Goal: Task Accomplishment & Management: Manage account settings

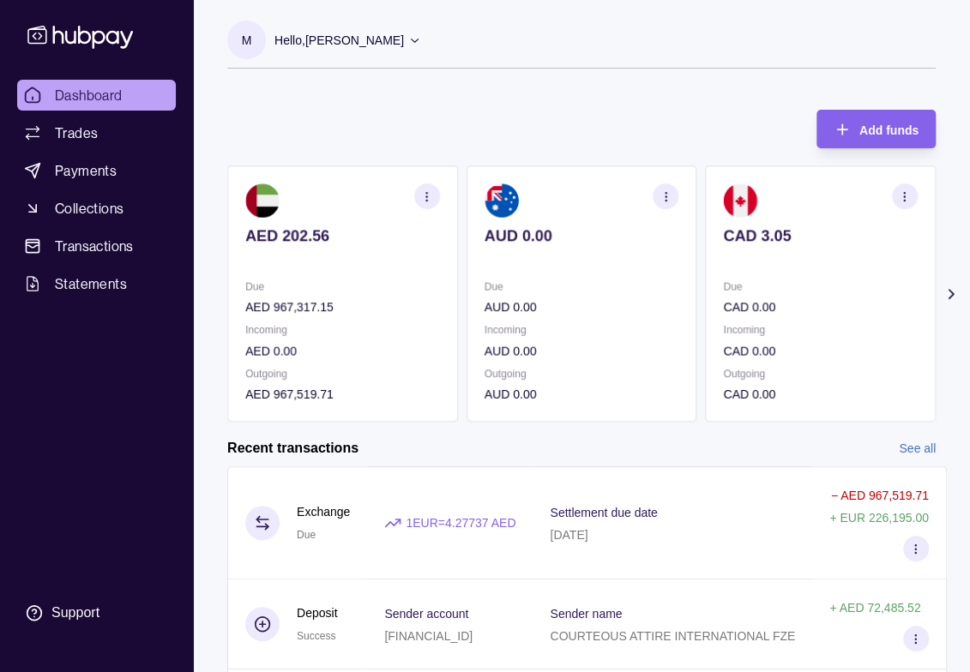
click at [950, 292] on icon at bounding box center [950, 294] width 4 height 9
click at [211, 296] on icon at bounding box center [212, 294] width 17 height 17
click at [211, 296] on section "Add funds AED 202.56 Due AED 967,317.15 Incoming AED 0.00 Outgoing AED 967,519.…" at bounding box center [581, 534] width 777 height 882
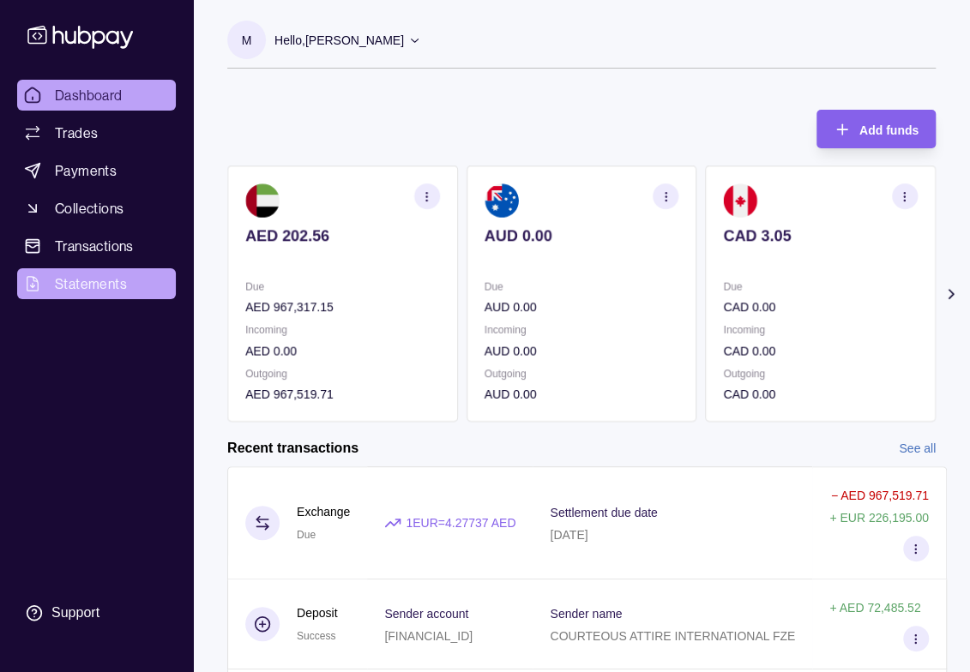
click at [89, 280] on span "Statements" at bounding box center [91, 284] width 72 height 21
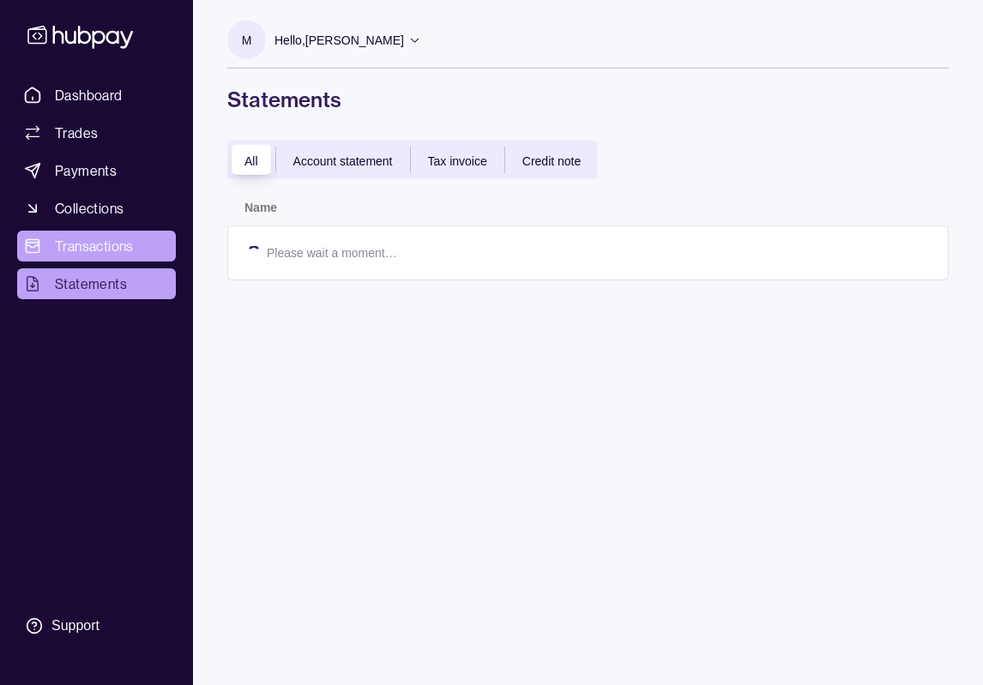
click at [102, 257] on link "Transactions" at bounding box center [96, 246] width 159 height 31
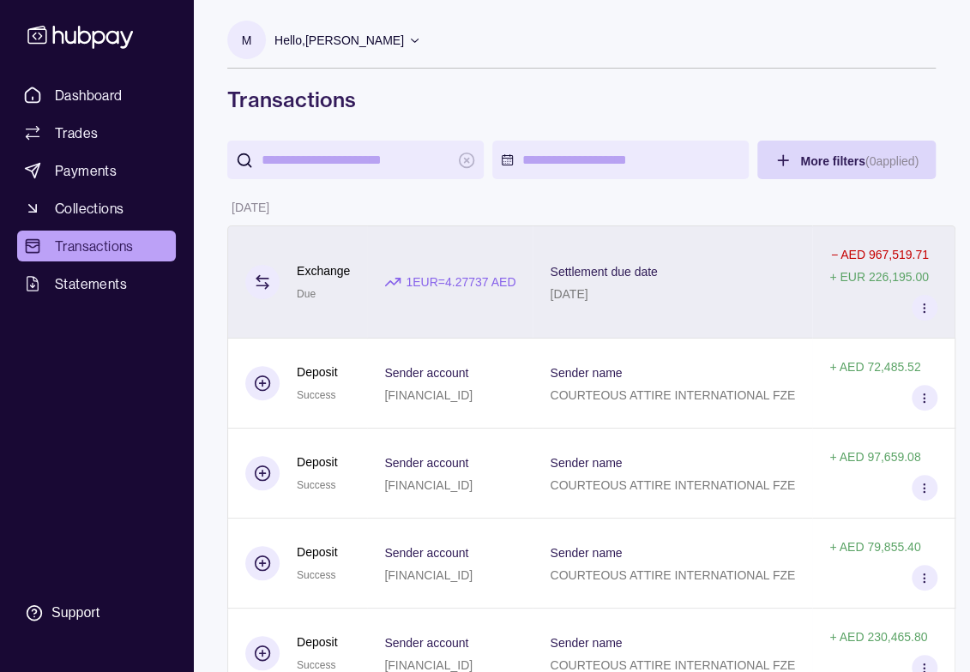
click at [657, 270] on p "Settlement due date" at bounding box center [603, 272] width 107 height 14
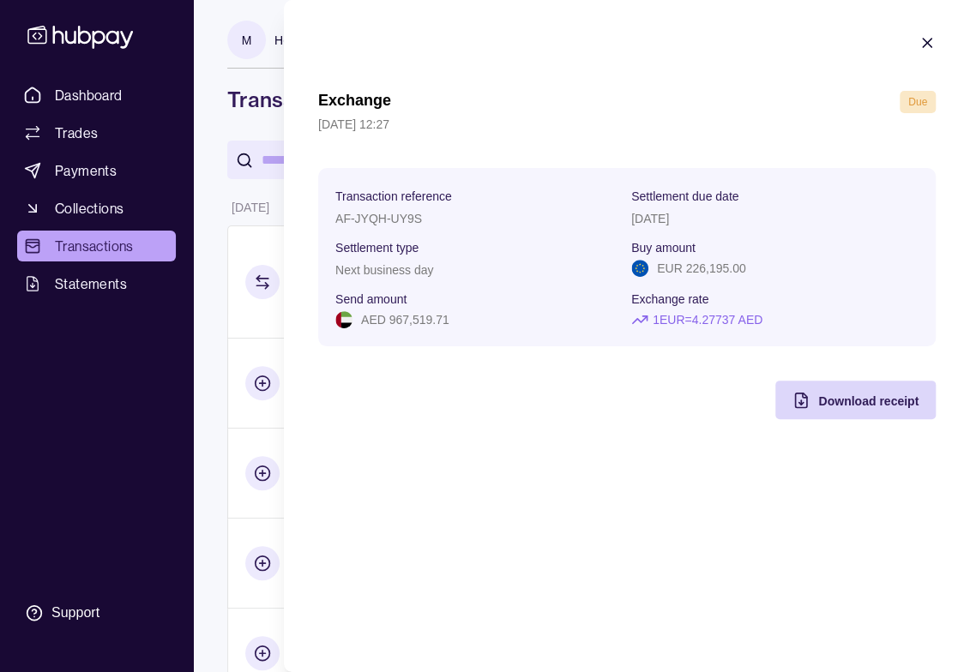
click at [930, 44] on icon "button" at bounding box center [926, 42] width 17 height 17
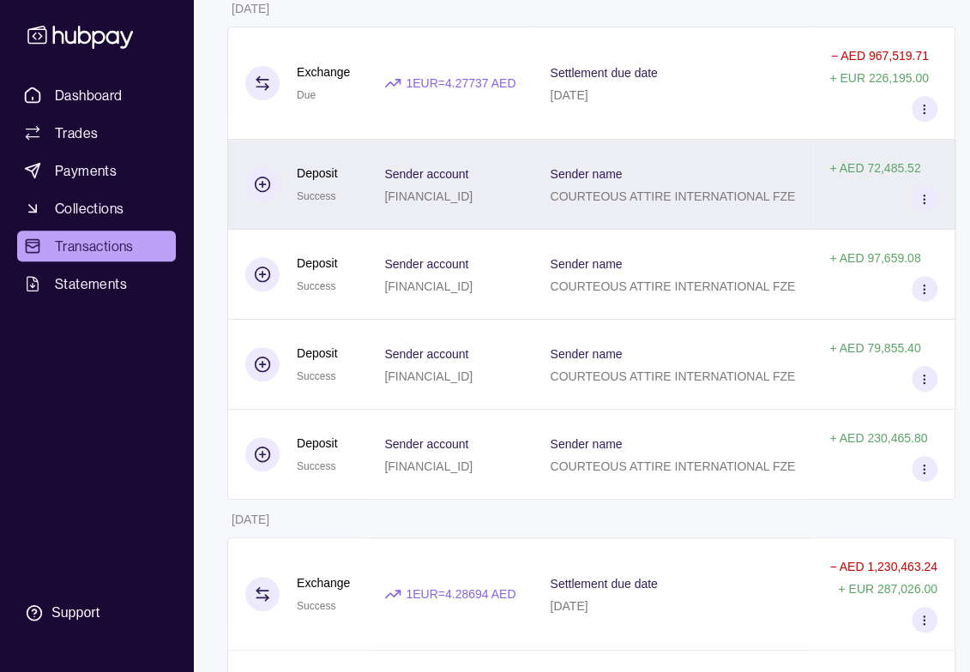
scroll to position [257, 0]
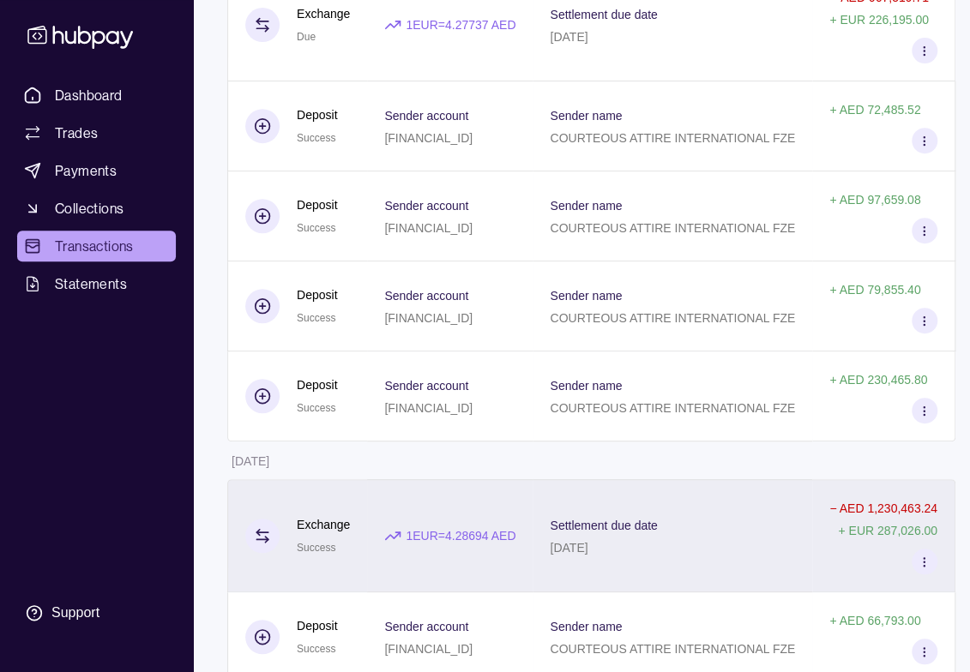
click at [931, 532] on p "+ EUR 287,026.00" at bounding box center [887, 531] width 99 height 14
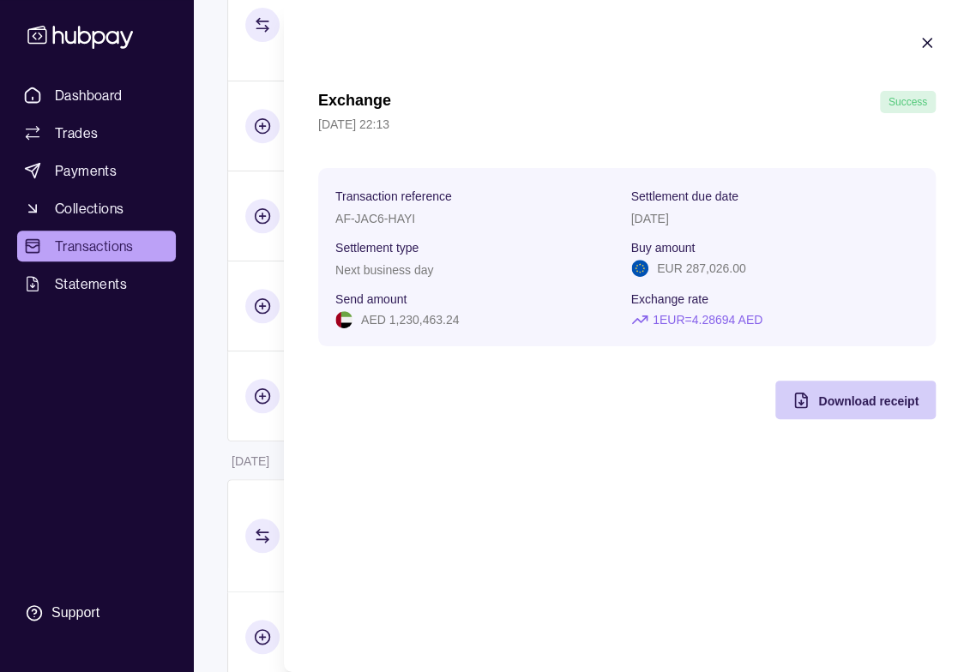
click at [848, 396] on span "Download receipt" at bounding box center [868, 401] width 100 height 14
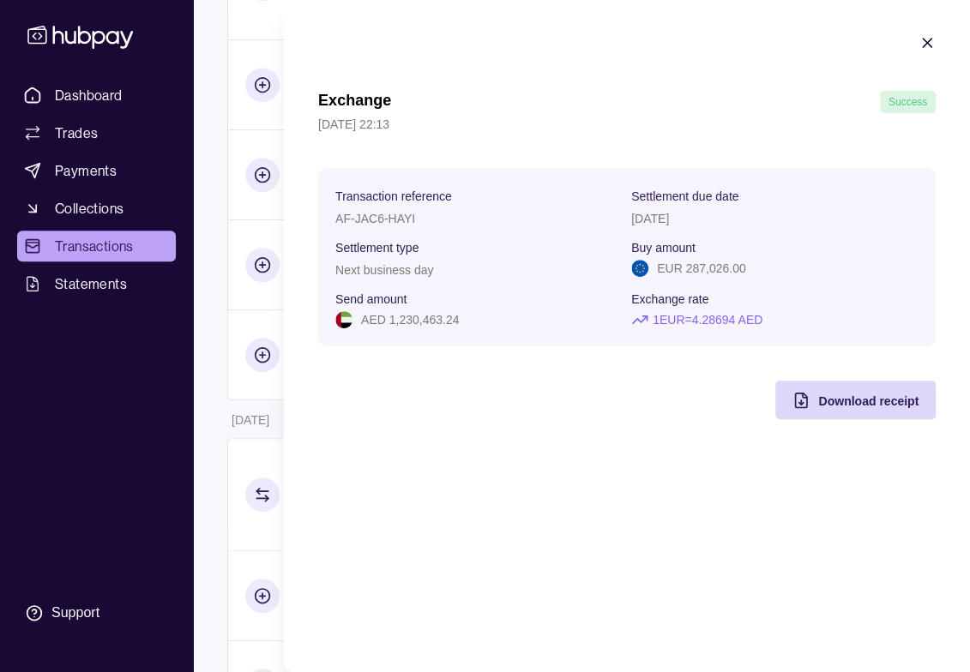
scroll to position [343, 0]
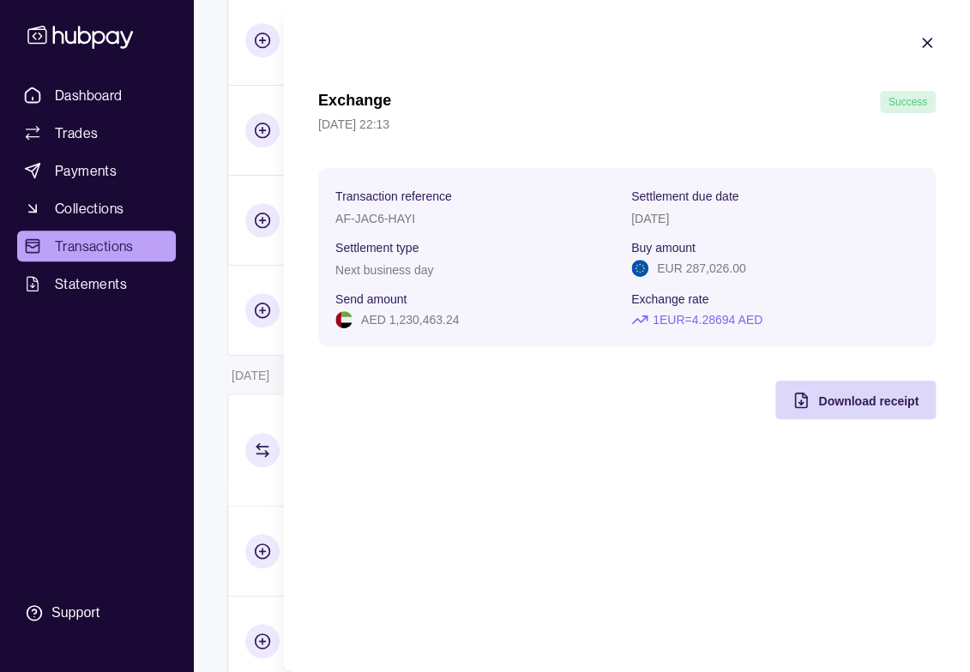
click at [933, 45] on icon "button" at bounding box center [926, 42] width 17 height 17
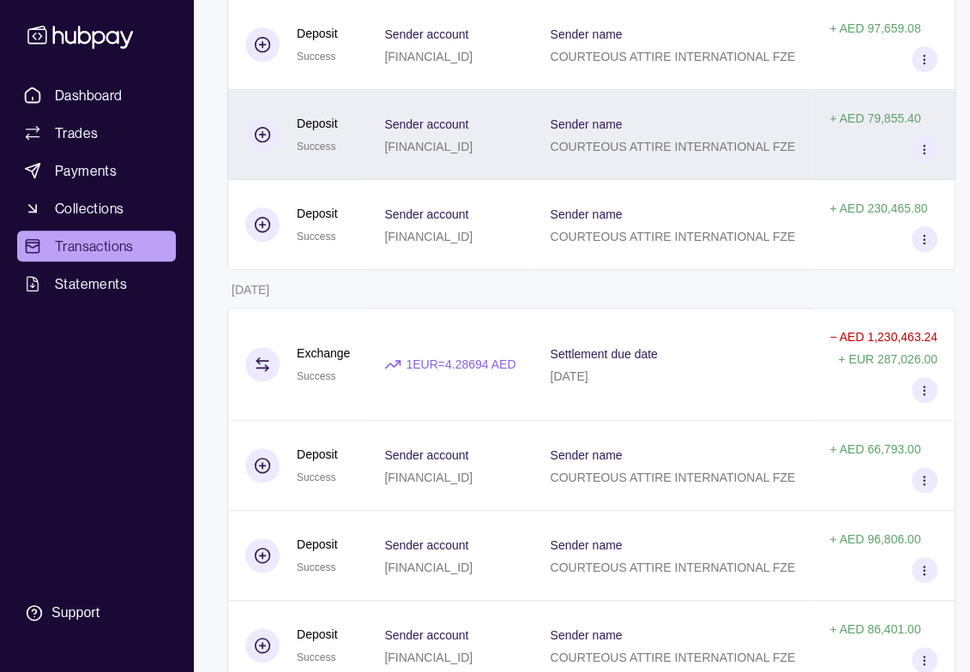
scroll to position [0, 0]
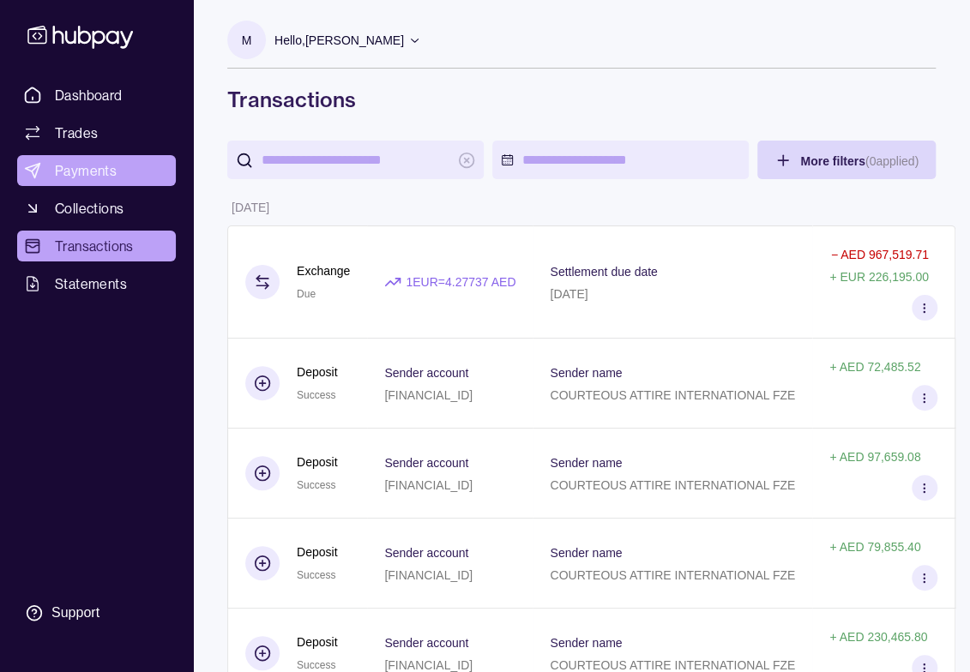
click at [103, 171] on span "Payments" at bounding box center [86, 170] width 62 height 21
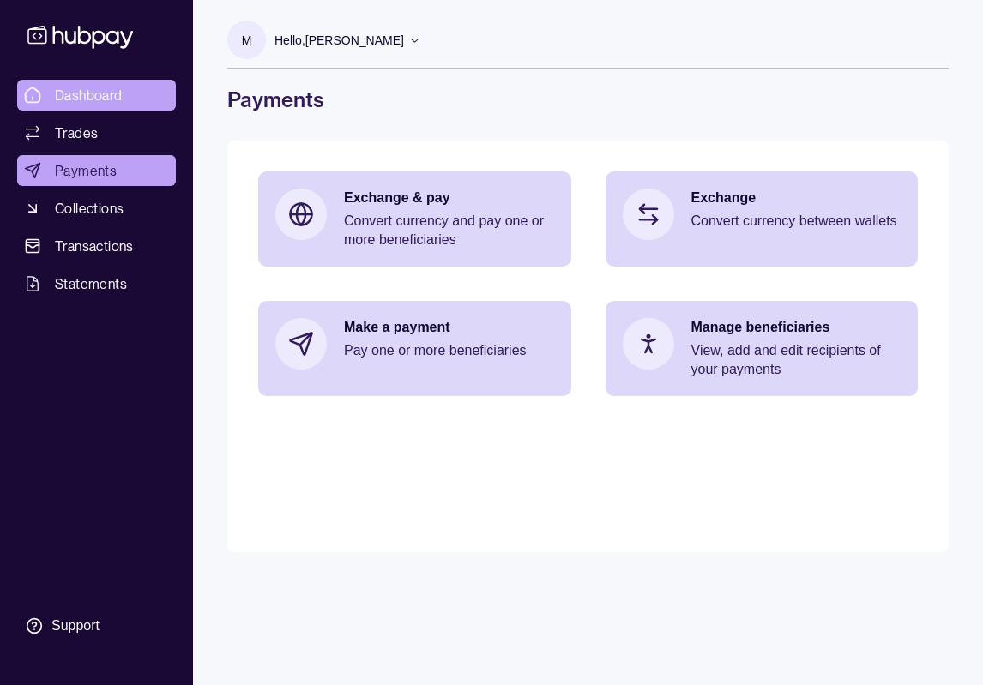
click at [70, 92] on span "Dashboard" at bounding box center [89, 95] width 68 height 21
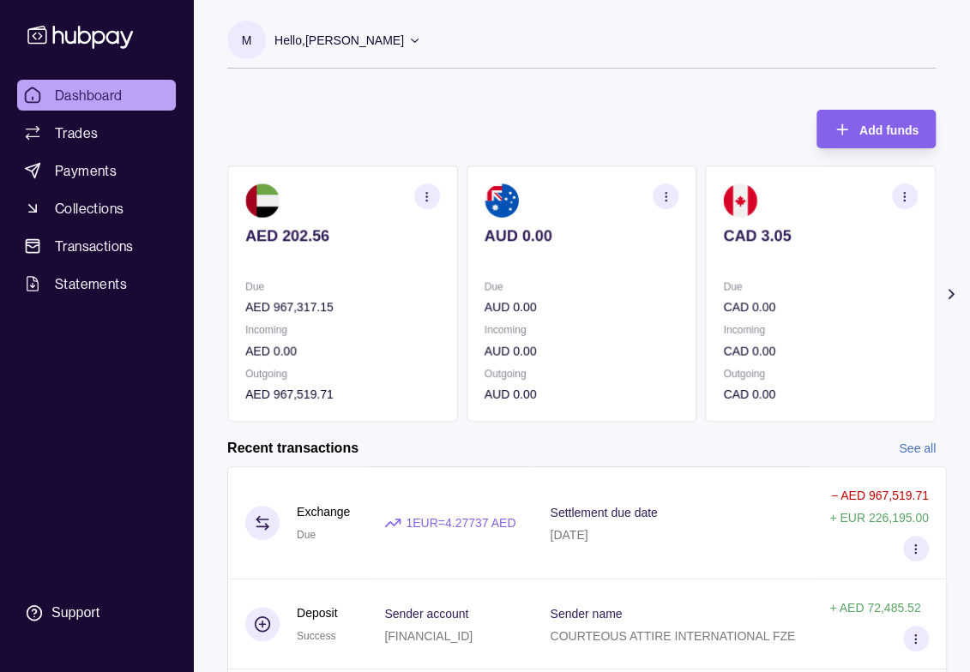
click at [929, 544] on section at bounding box center [916, 549] width 26 height 26
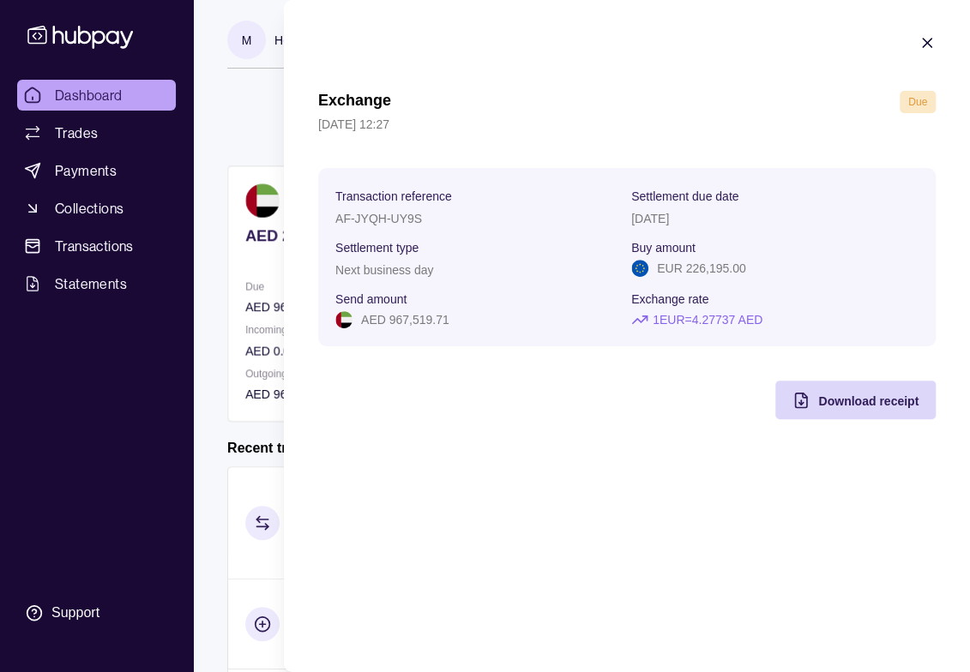
click at [930, 44] on icon "button" at bounding box center [926, 42] width 17 height 17
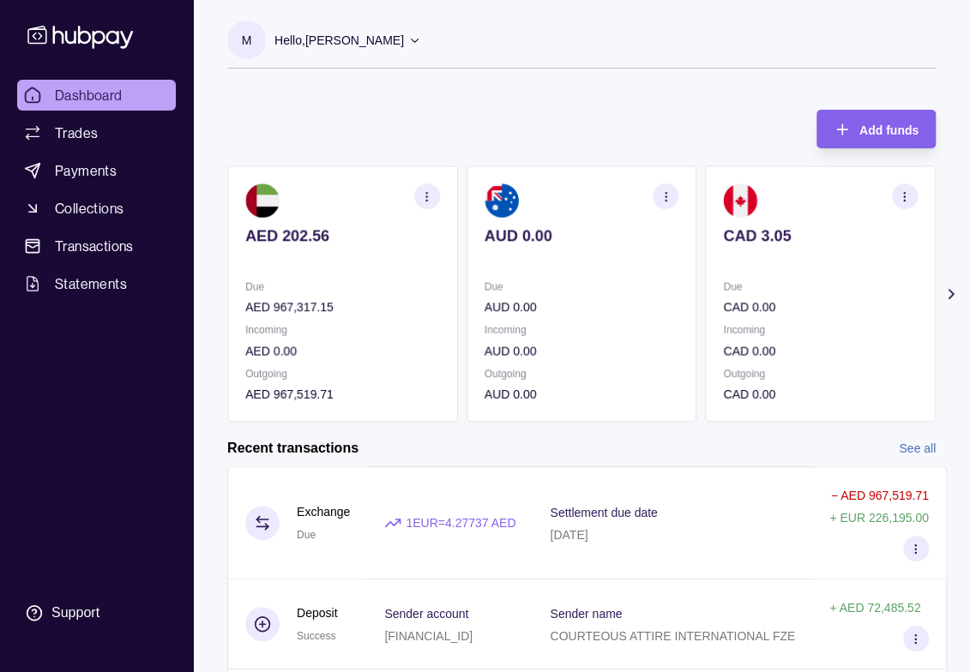
click at [94, 83] on link "Dashboard" at bounding box center [96, 95] width 159 height 31
click at [946, 288] on icon at bounding box center [950, 294] width 17 height 17
click at [827, 291] on p "Due" at bounding box center [820, 286] width 195 height 19
click at [799, 314] on p "EUR 0.00" at bounding box center [820, 307] width 195 height 19
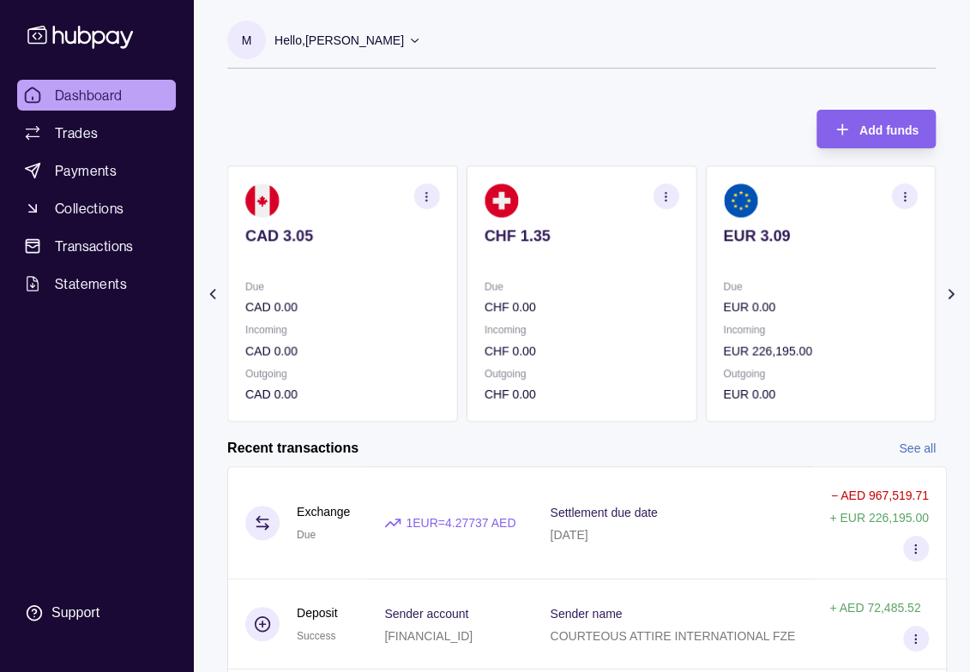
click at [731, 198] on img at bounding box center [740, 201] width 34 height 34
click at [763, 207] on section at bounding box center [820, 201] width 195 height 34
click at [902, 200] on icon "button" at bounding box center [904, 196] width 13 height 13
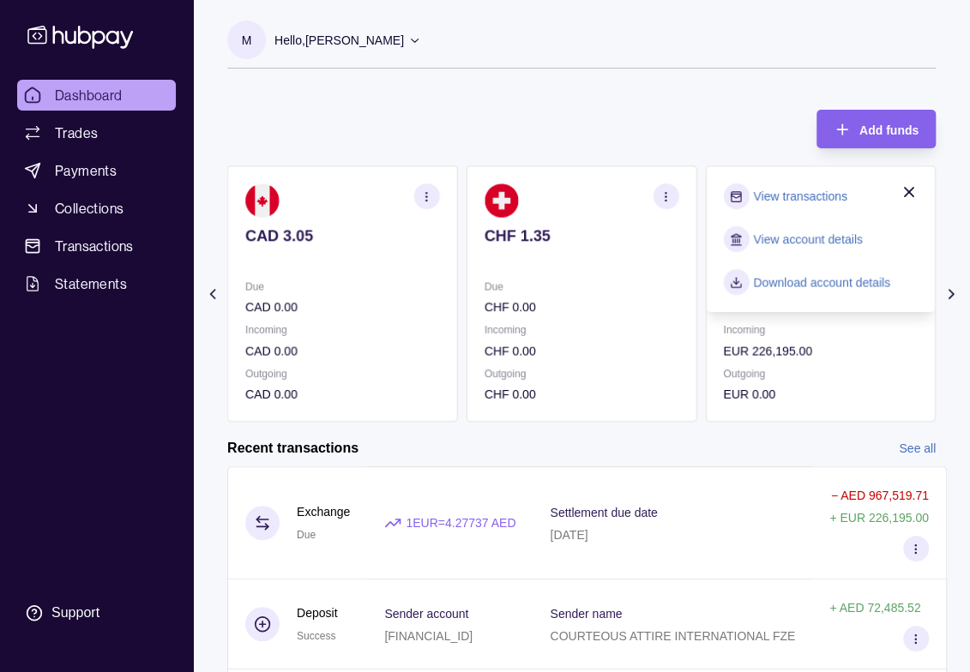
click at [812, 196] on link "View transactions" at bounding box center [799, 196] width 93 height 19
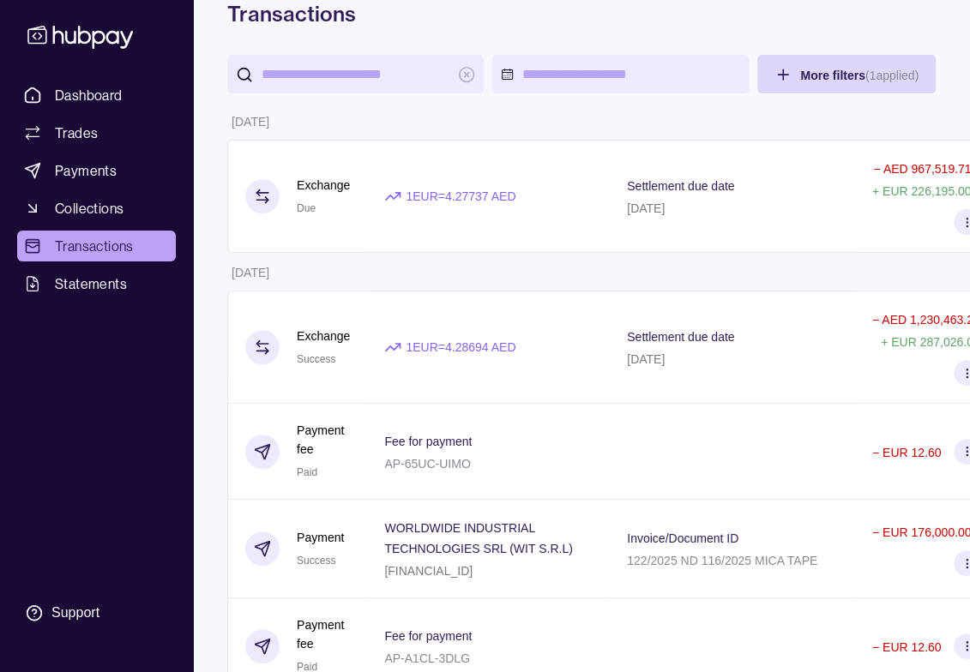
scroll to position [86, 27]
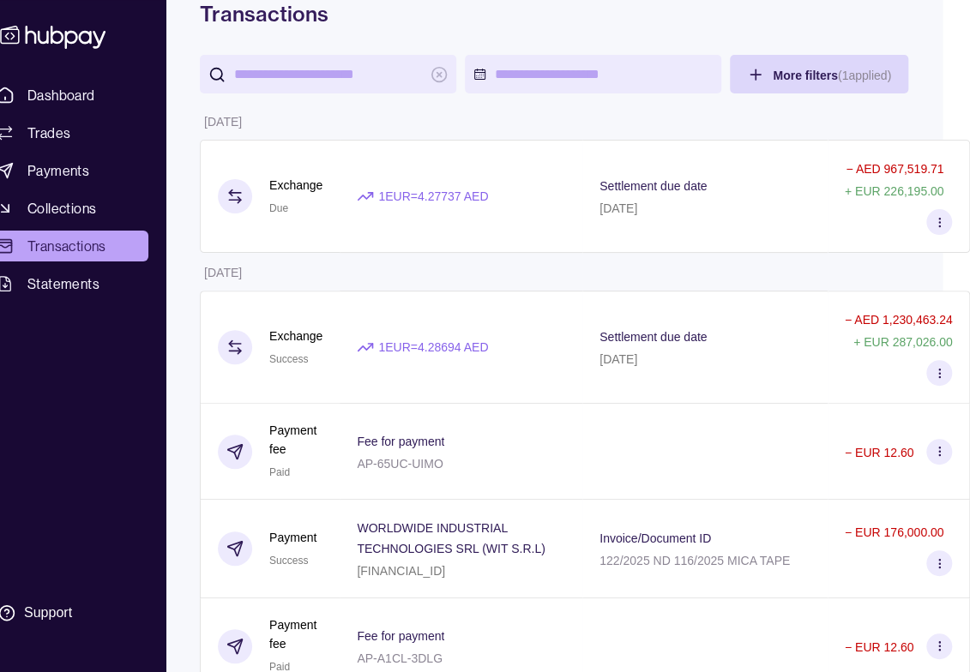
click at [938, 224] on icon at bounding box center [939, 222] width 13 height 13
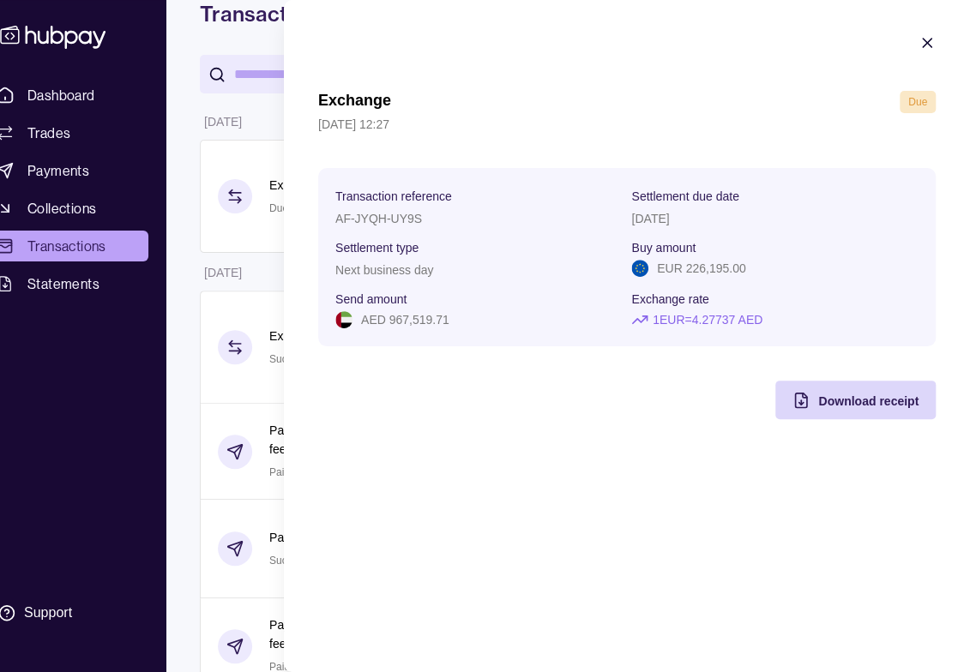
click at [928, 37] on icon "button" at bounding box center [926, 42] width 17 height 17
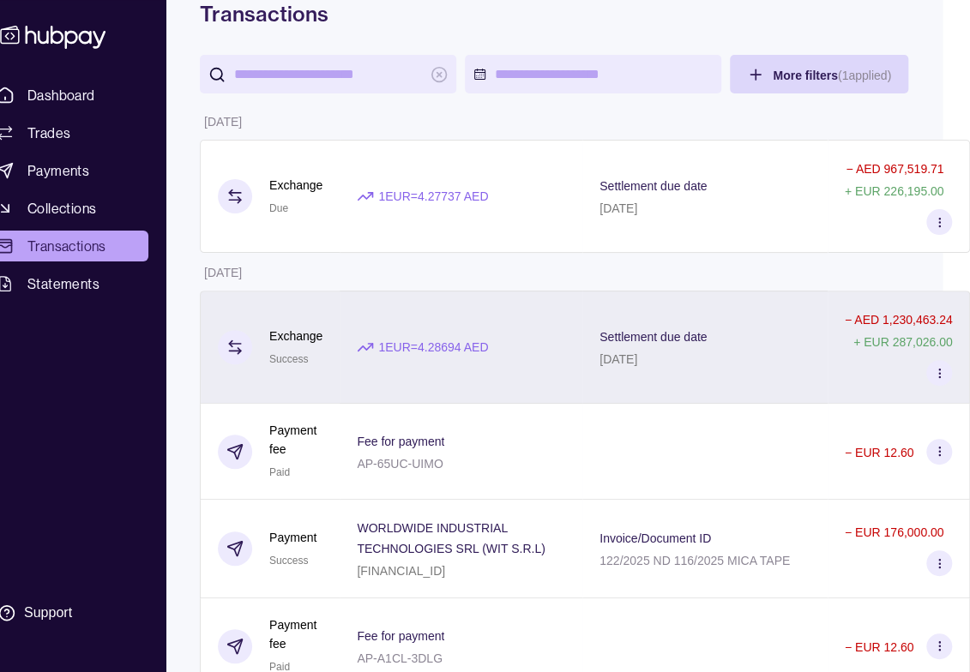
click at [941, 367] on icon at bounding box center [939, 373] width 13 height 13
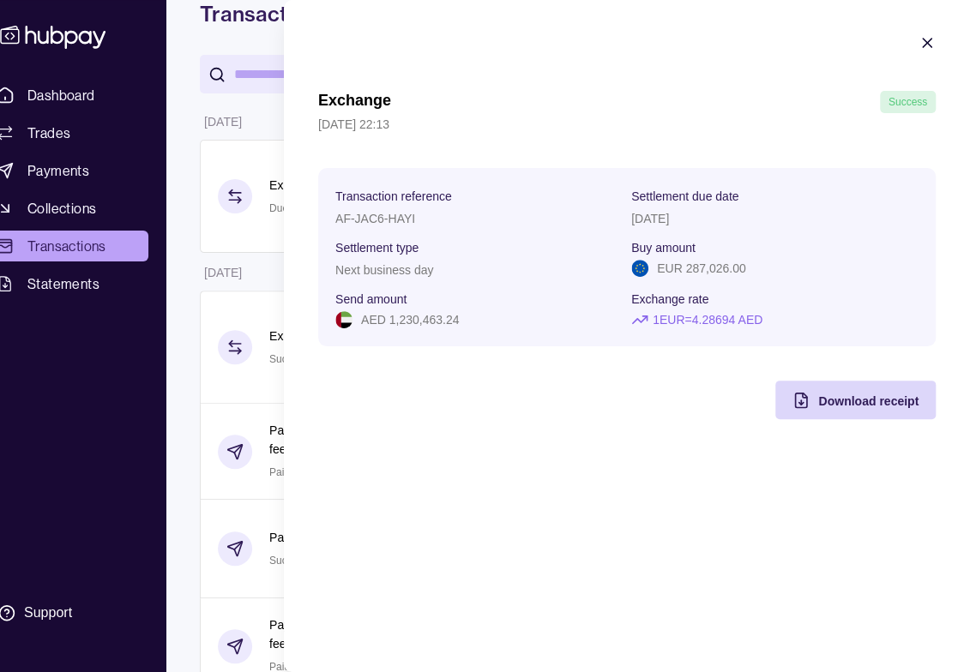
click at [921, 45] on icon "button" at bounding box center [926, 42] width 17 height 17
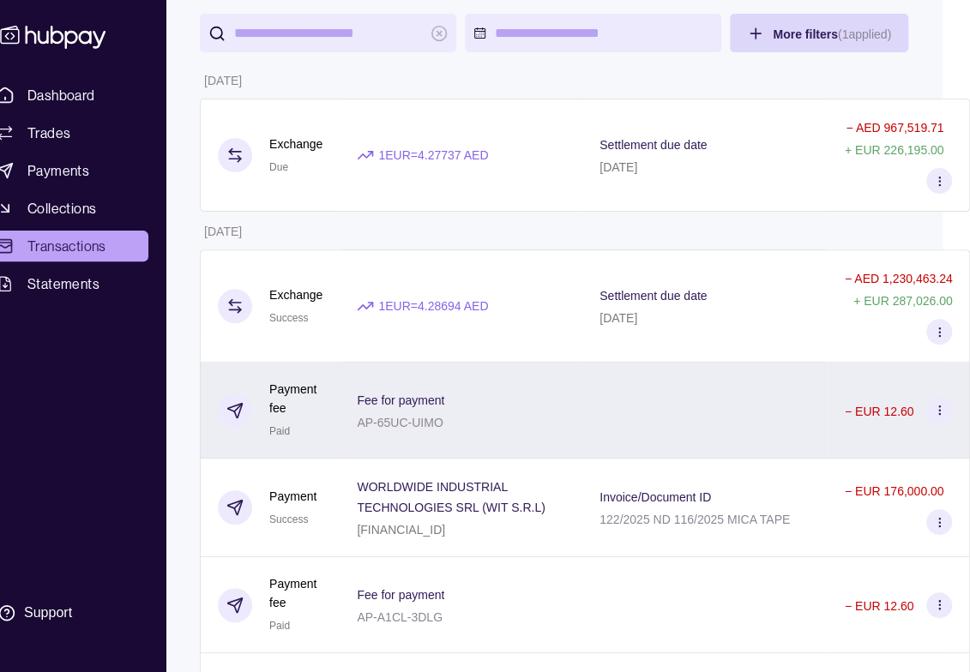
scroll to position [172, 27]
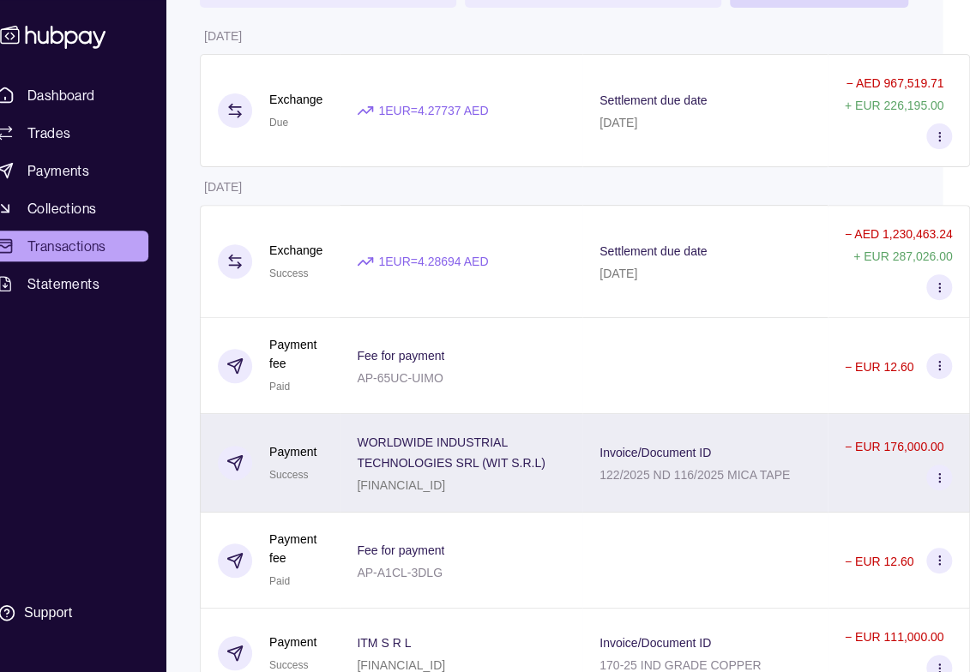
click at [936, 473] on icon at bounding box center [939, 478] width 13 height 13
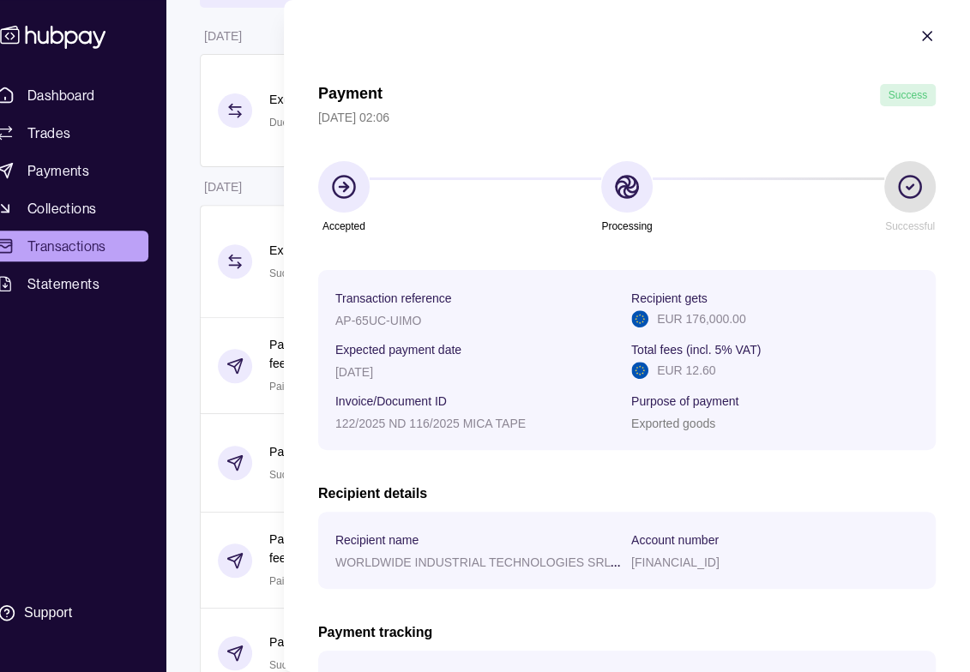
scroll to position [0, 0]
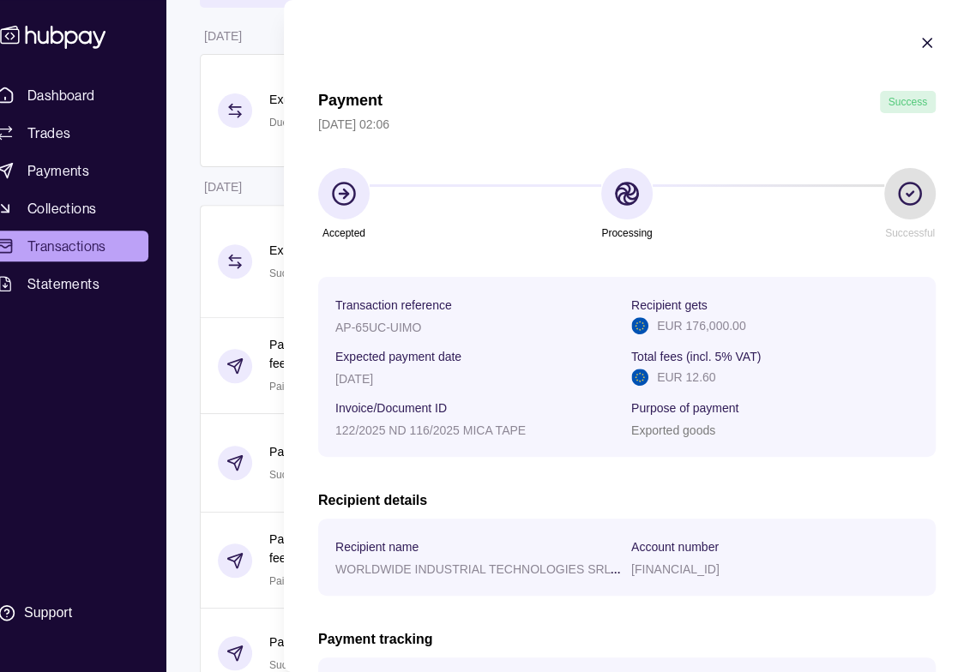
click at [918, 42] on icon "button" at bounding box center [926, 42] width 17 height 17
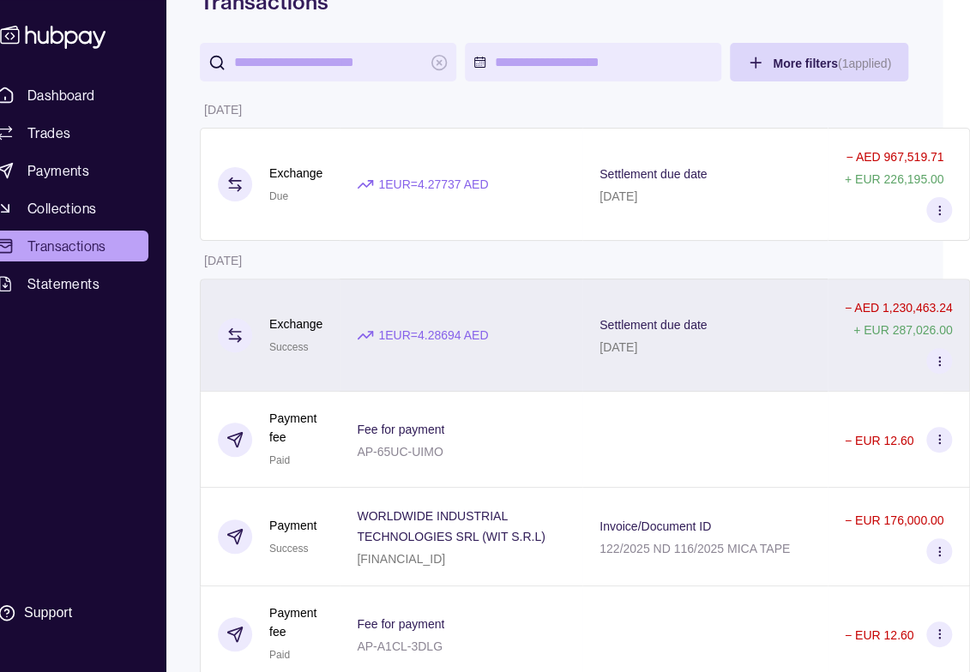
scroll to position [0, 27]
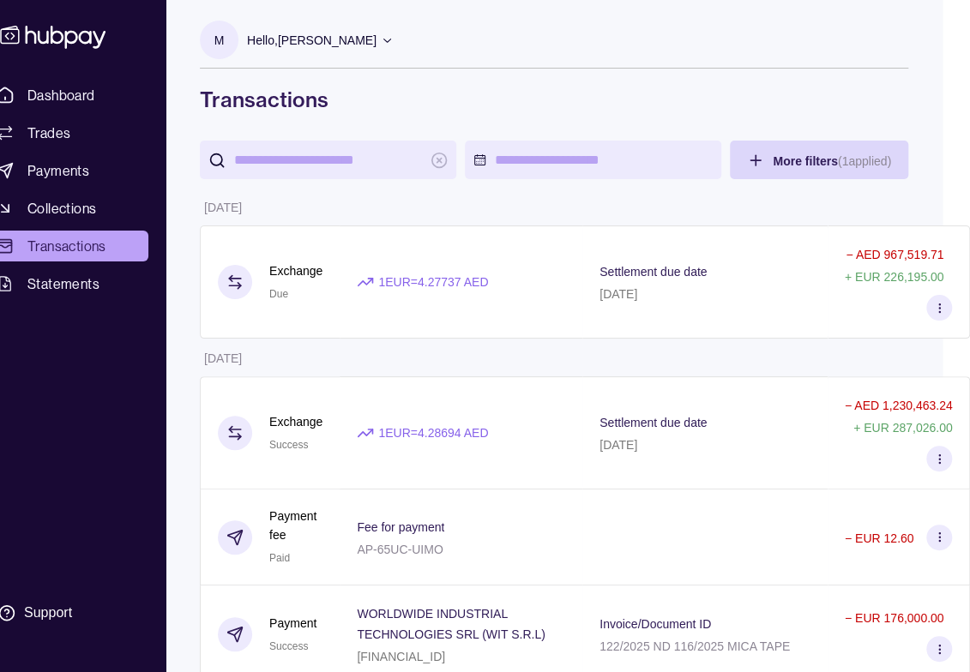
click at [394, 39] on icon at bounding box center [387, 39] width 13 height 13
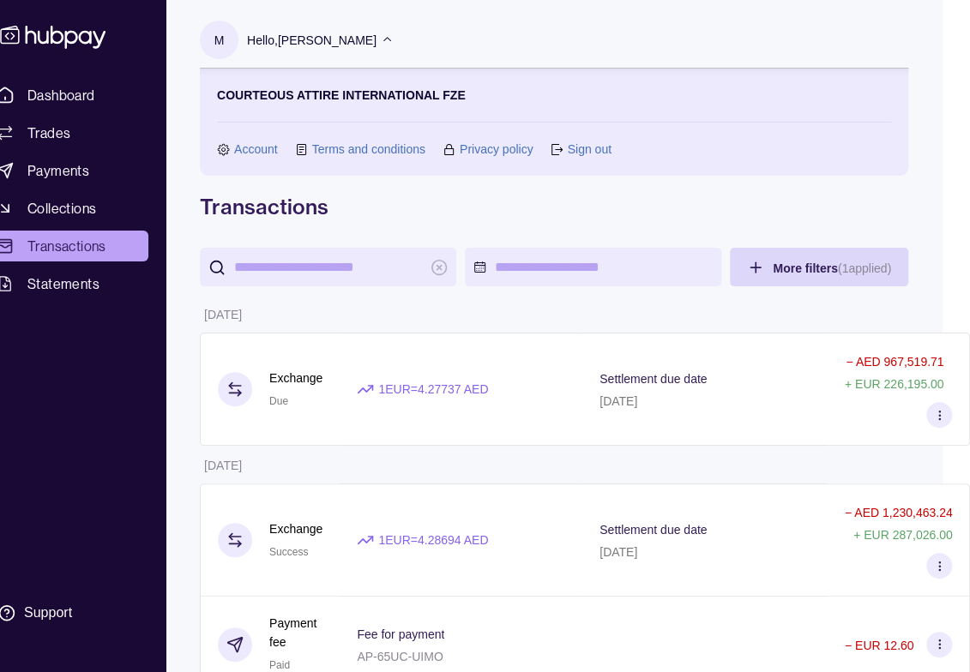
click at [573, 149] on link "Sign out" at bounding box center [589, 149] width 44 height 19
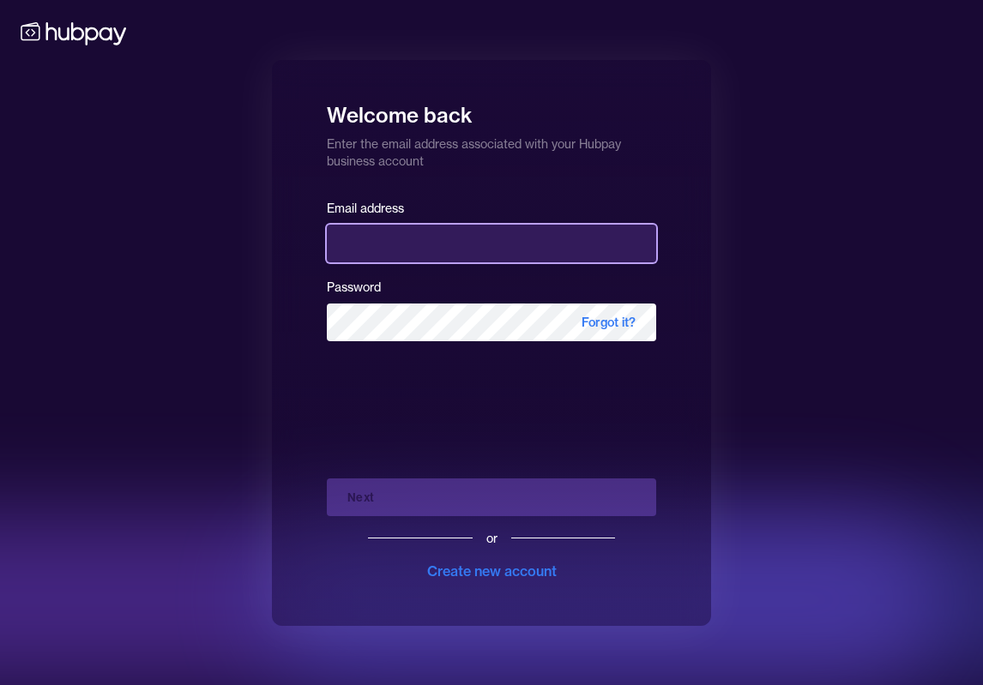
click at [424, 236] on input "email" at bounding box center [491, 244] width 329 height 38
type input "**********"
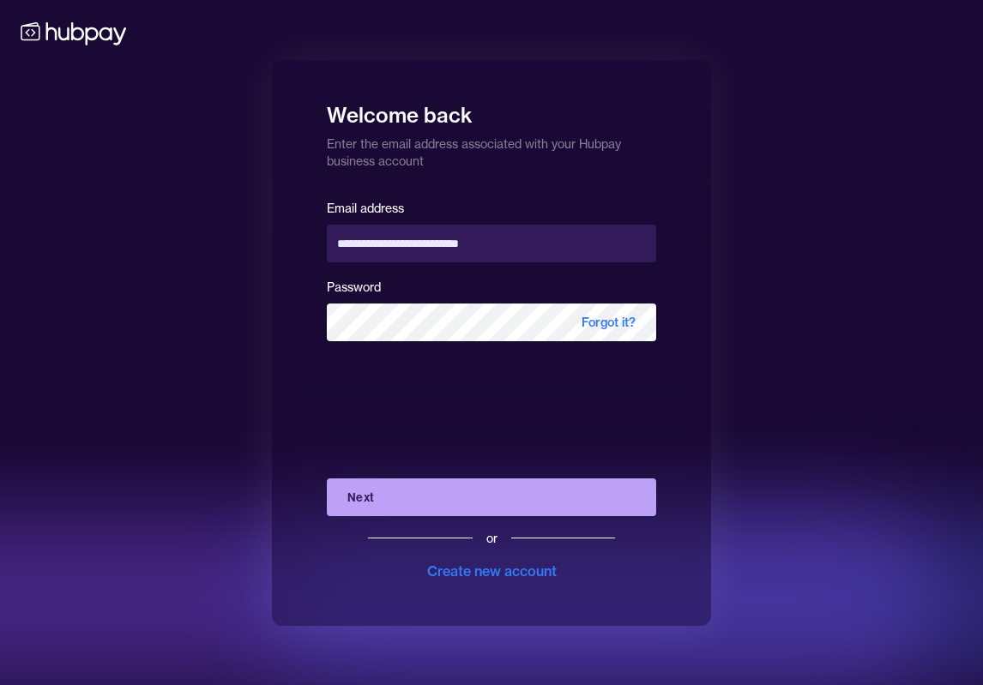
drag, startPoint x: 406, startPoint y: 479, endPoint x: 412, endPoint y: 469, distance: 11.2
click at [405, 479] on button "Next" at bounding box center [491, 498] width 329 height 38
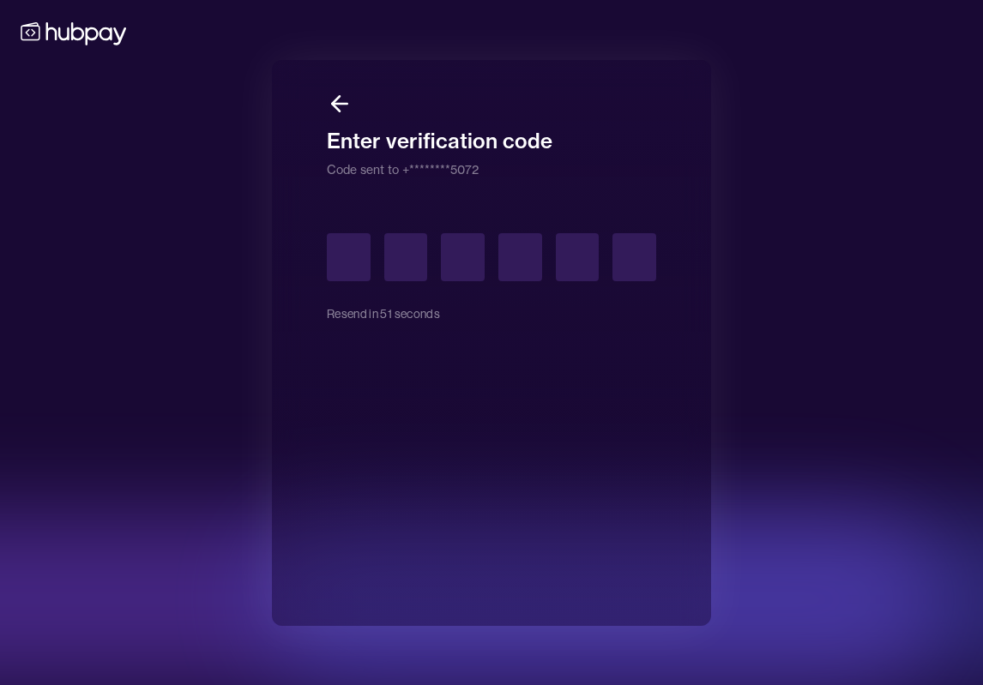
type input "*"
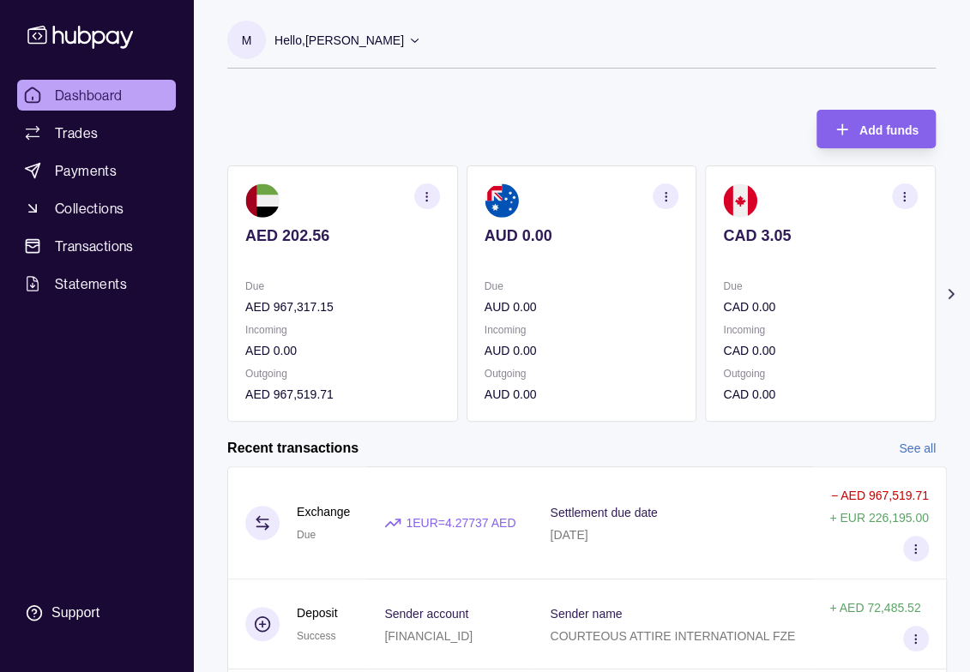
click at [946, 289] on icon at bounding box center [950, 294] width 17 height 17
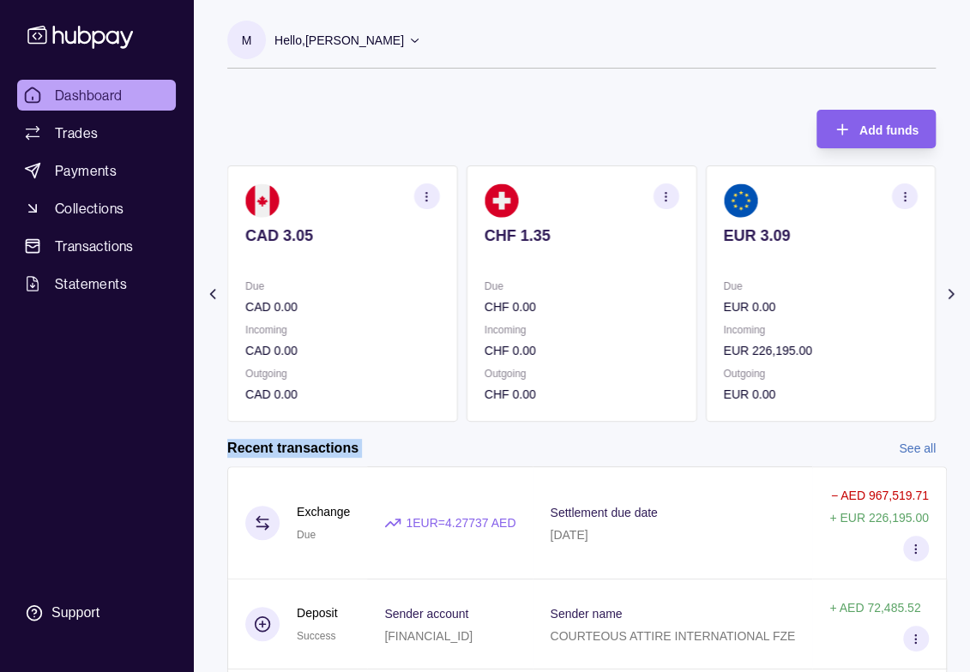
click at [946, 289] on icon at bounding box center [950, 294] width 17 height 17
click at [316, 280] on p "Due" at bounding box center [342, 286] width 195 height 19
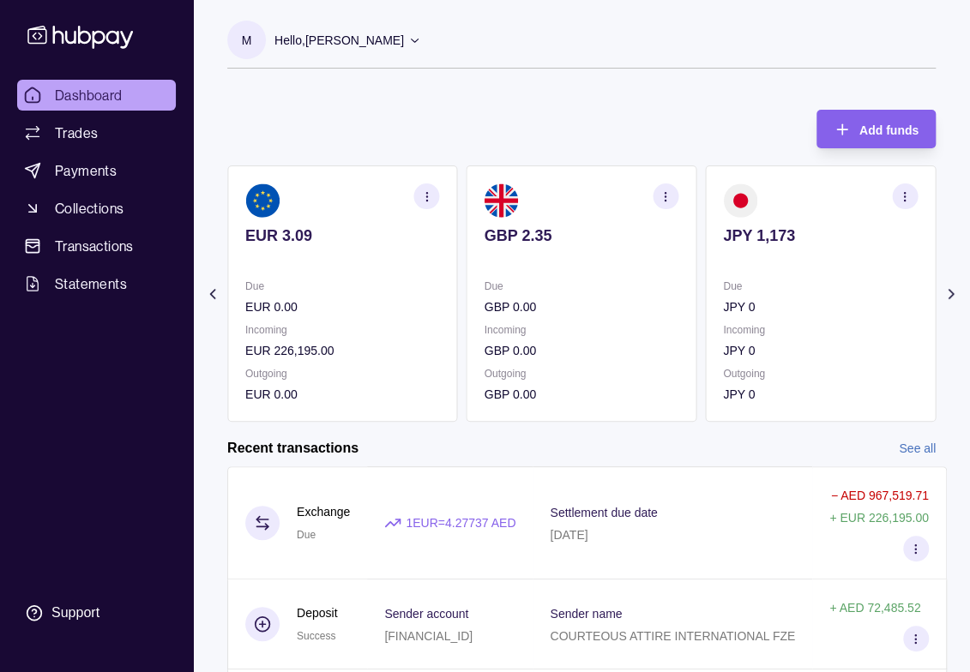
drag, startPoint x: 221, startPoint y: 301, endPoint x: 252, endPoint y: 304, distance: 31.1
click at [226, 301] on section "Add funds AED 202.56 Due AED 967,317.15 Incoming AED 0.00 Outgoing AED 967,519.…" at bounding box center [581, 534] width 777 height 882
click at [429, 199] on icon "button" at bounding box center [426, 196] width 13 height 13
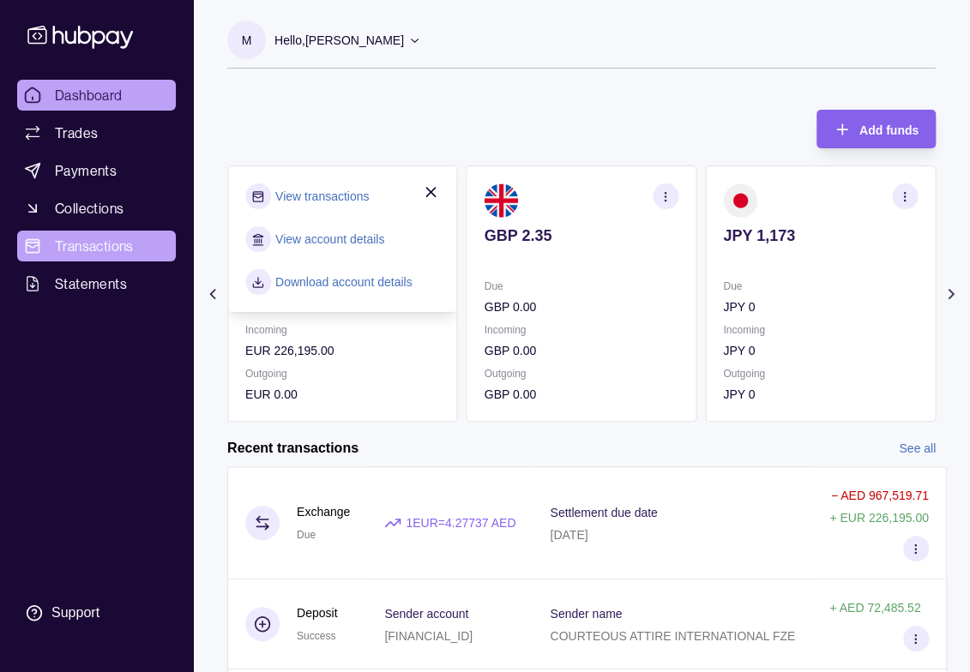
click at [118, 245] on span "Transactions" at bounding box center [94, 246] width 79 height 21
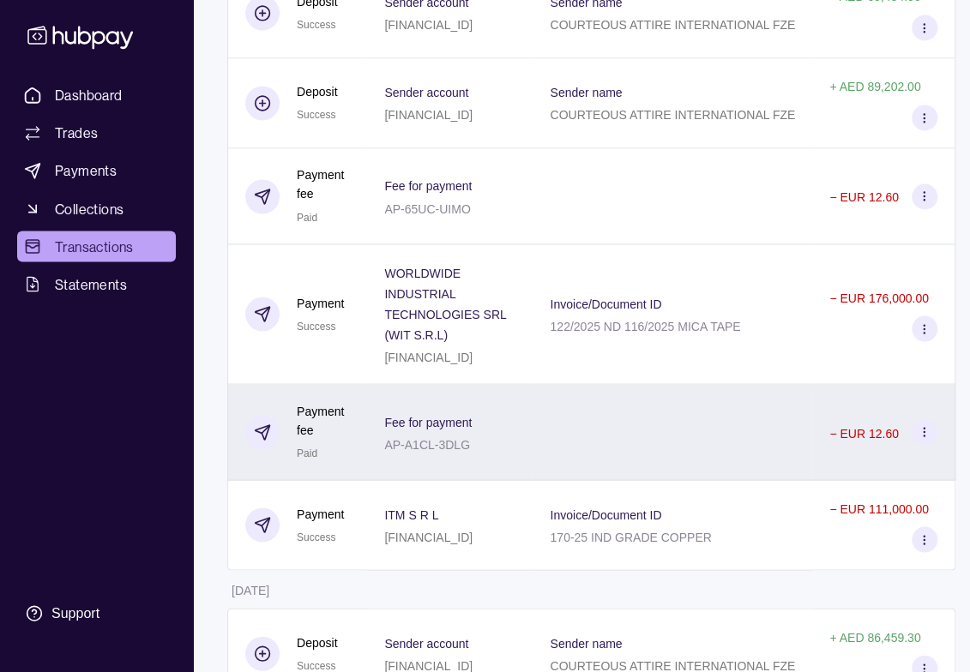
scroll to position [1286, 0]
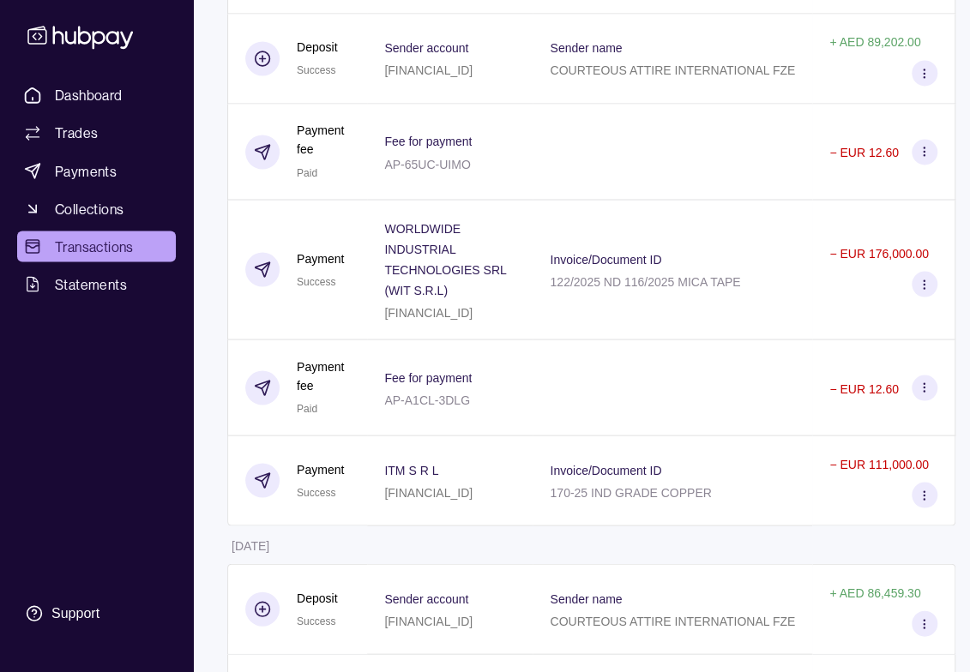
click at [928, 246] on p "− EUR 176,000.00" at bounding box center [878, 253] width 99 height 14
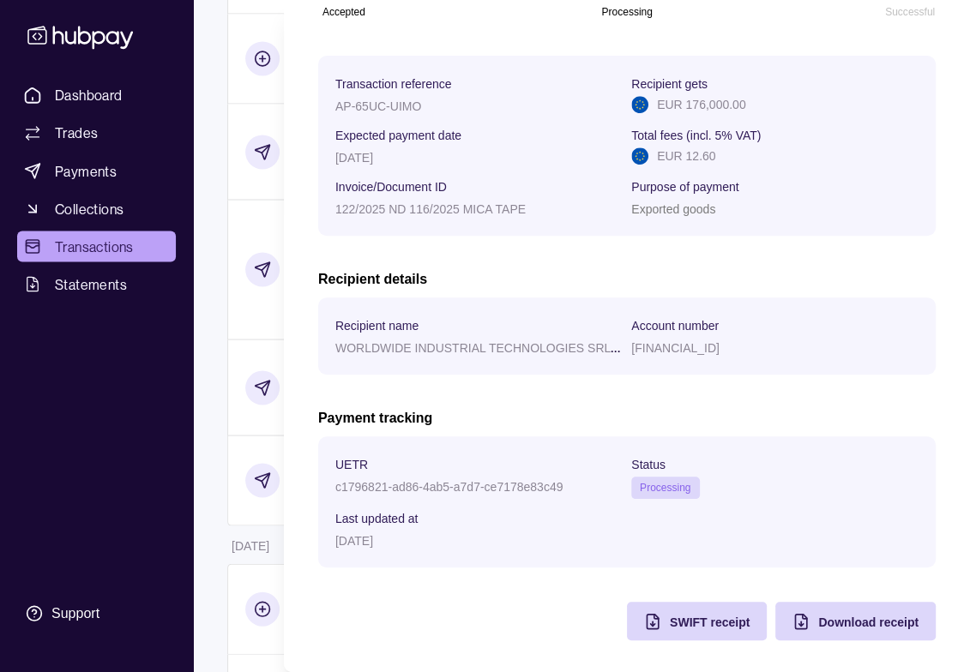
scroll to position [224, 0]
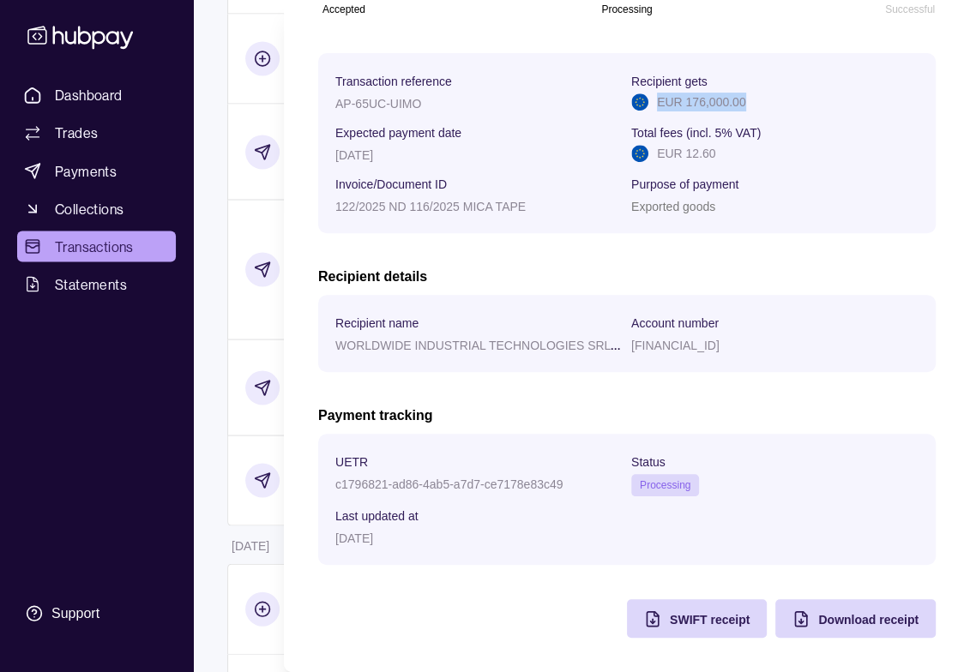
drag, startPoint x: 650, startPoint y: 105, endPoint x: 745, endPoint y: 105, distance: 95.2
click at [745, 105] on div "EUR 176,000.00" at bounding box center [774, 102] width 287 height 19
copy p "EUR 176,000.00"
click at [685, 617] on span "SWIFT receipt" at bounding box center [710, 620] width 80 height 14
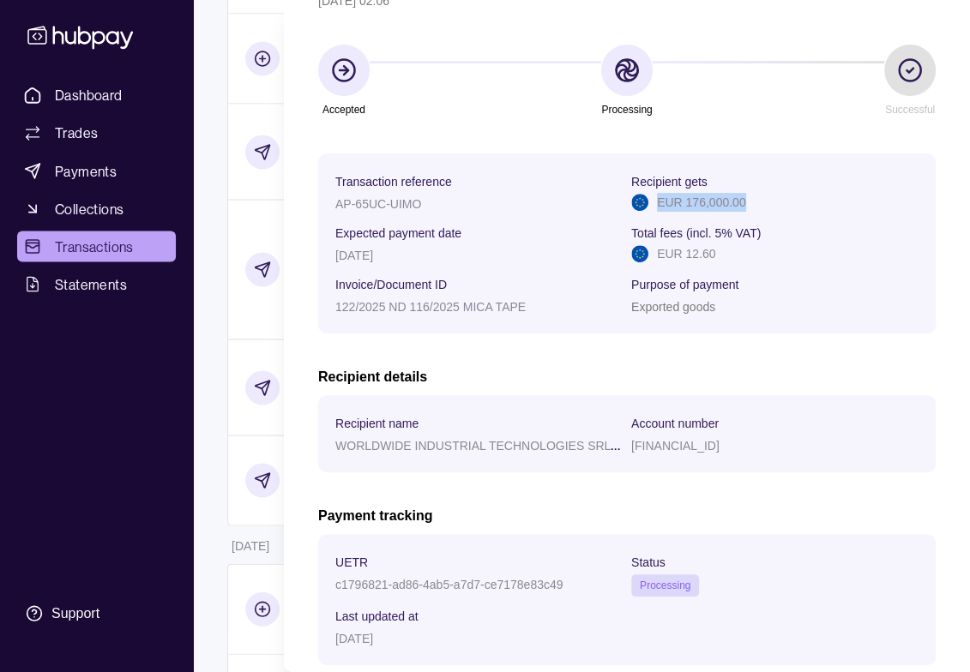
scroll to position [0, 0]
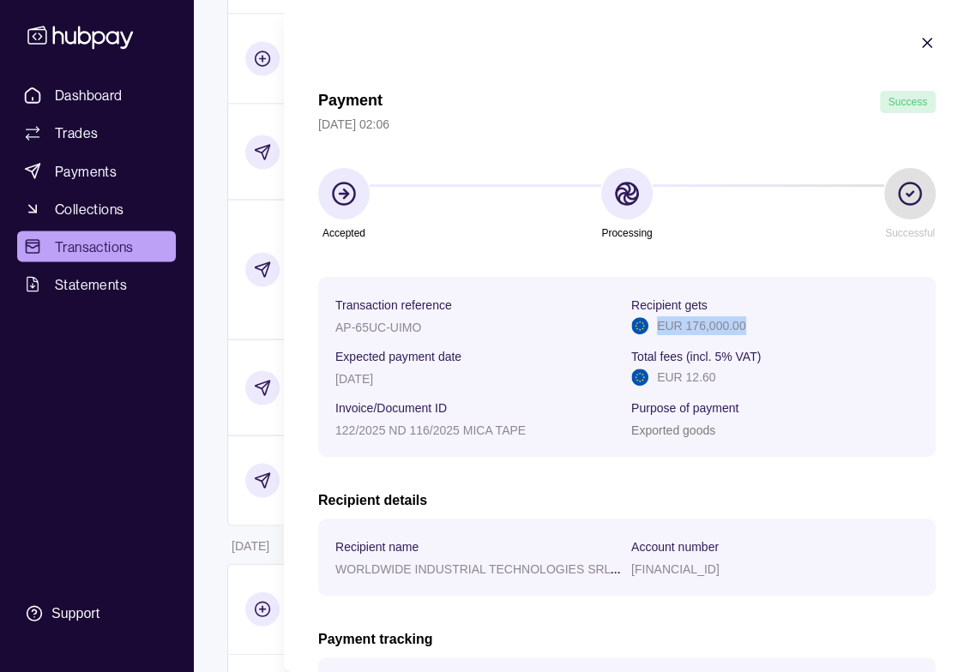
click at [918, 39] on icon "button" at bounding box center [926, 42] width 17 height 17
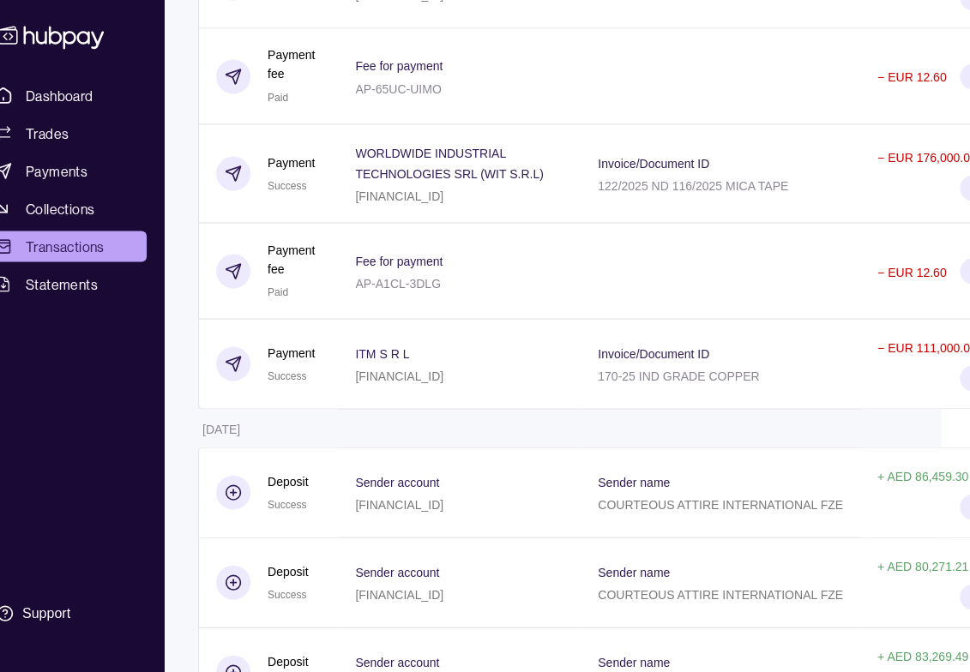
scroll to position [1362, 62]
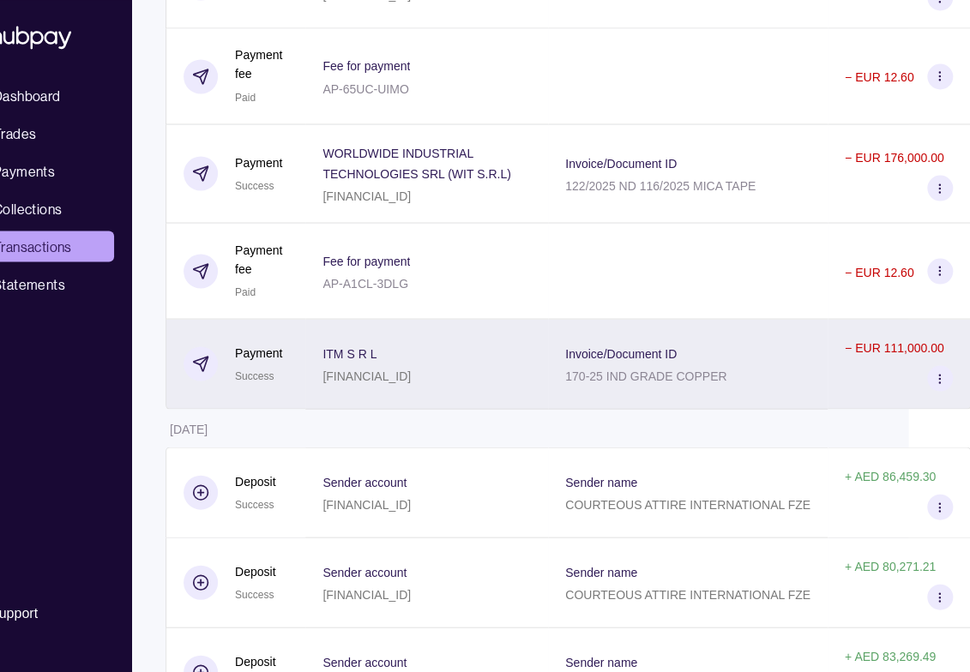
click at [939, 372] on icon at bounding box center [939, 378] width 13 height 13
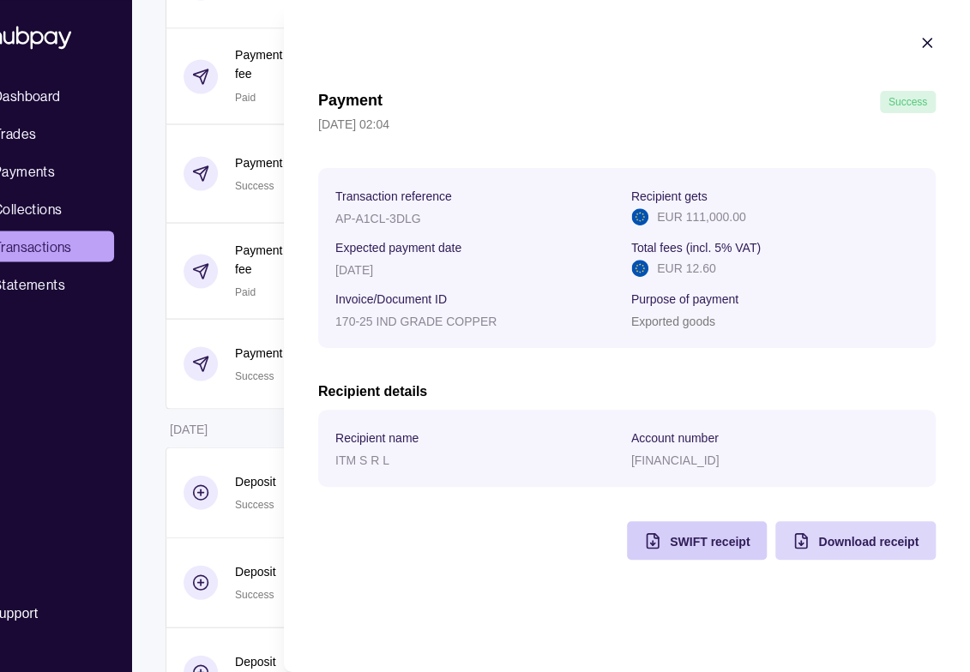
click at [732, 541] on span "SWIFT receipt" at bounding box center [710, 542] width 80 height 14
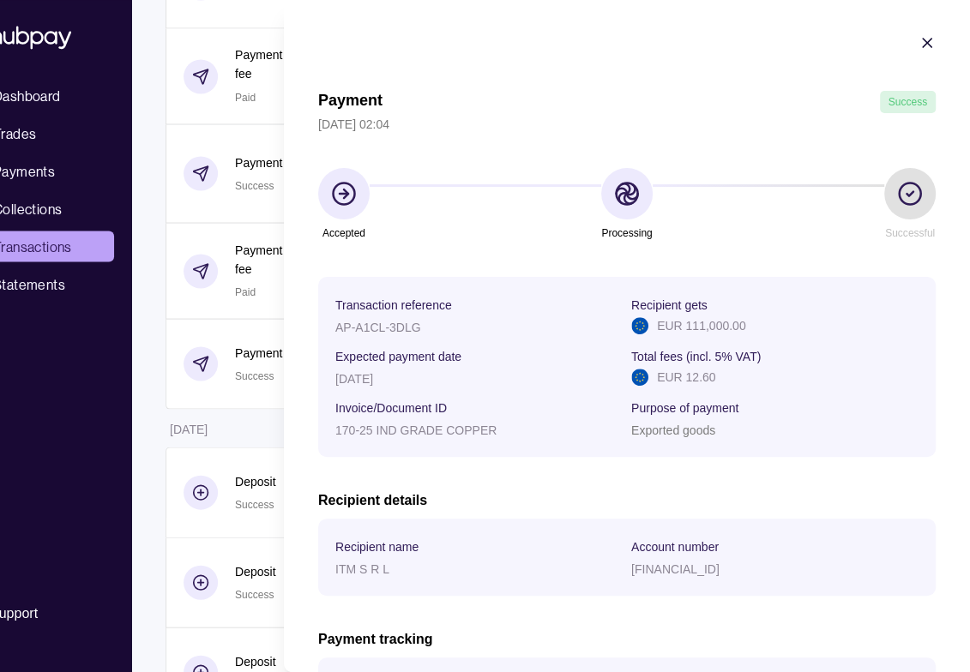
click at [918, 40] on icon "button" at bounding box center [926, 42] width 17 height 17
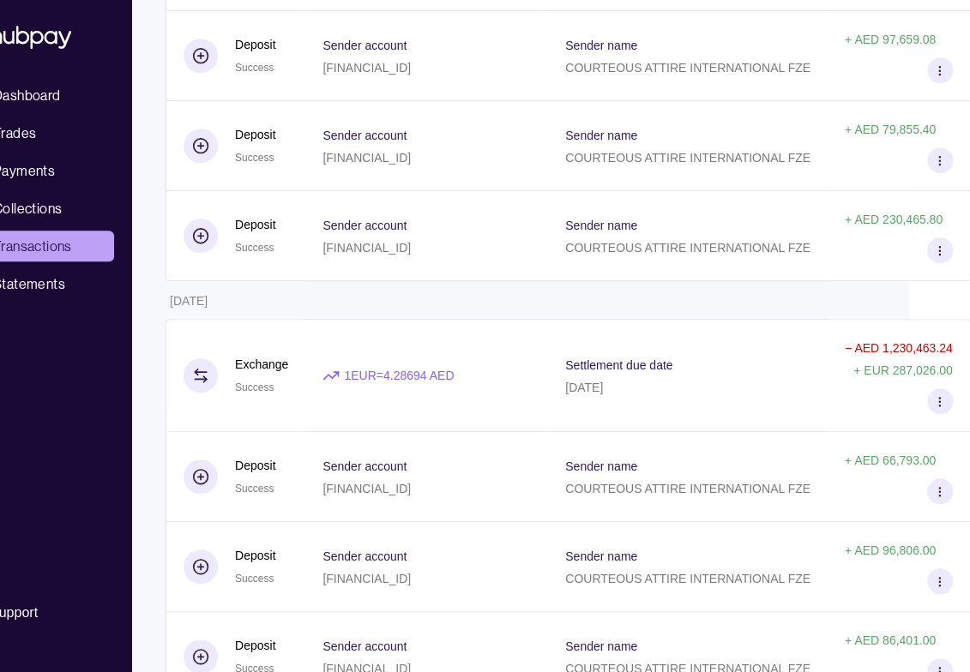
scroll to position [0, 62]
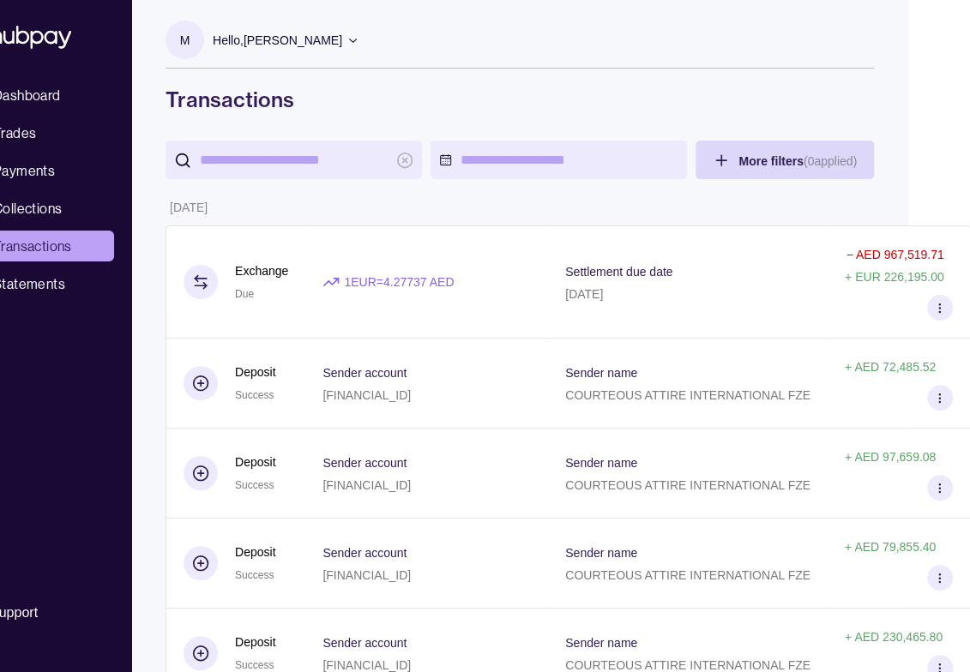
click at [359, 38] on icon at bounding box center [352, 39] width 13 height 13
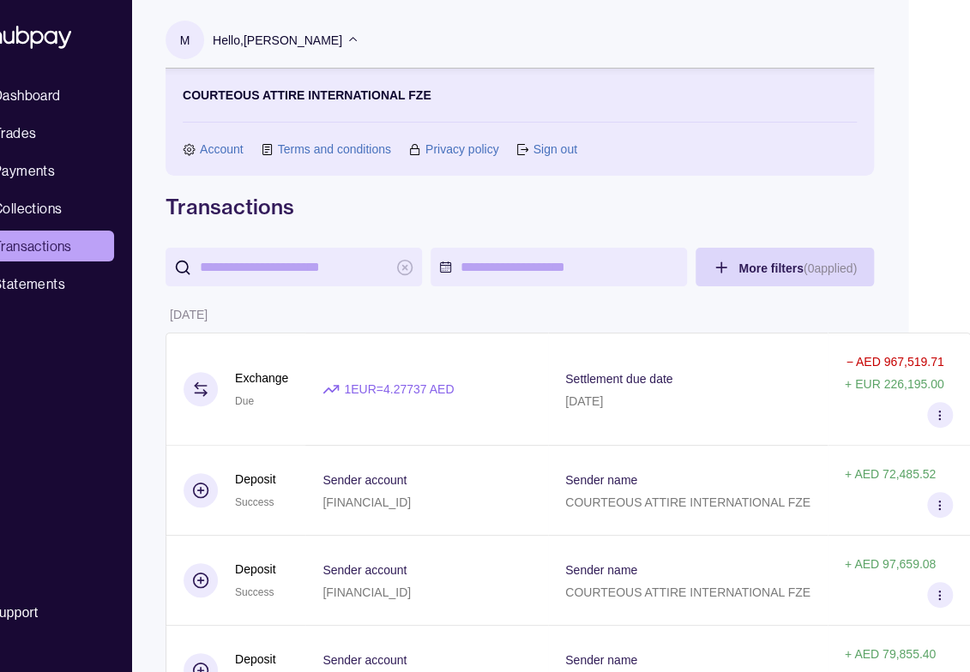
click at [564, 150] on link "Sign out" at bounding box center [555, 149] width 44 height 19
